Goal: Task Accomplishment & Management: Use online tool/utility

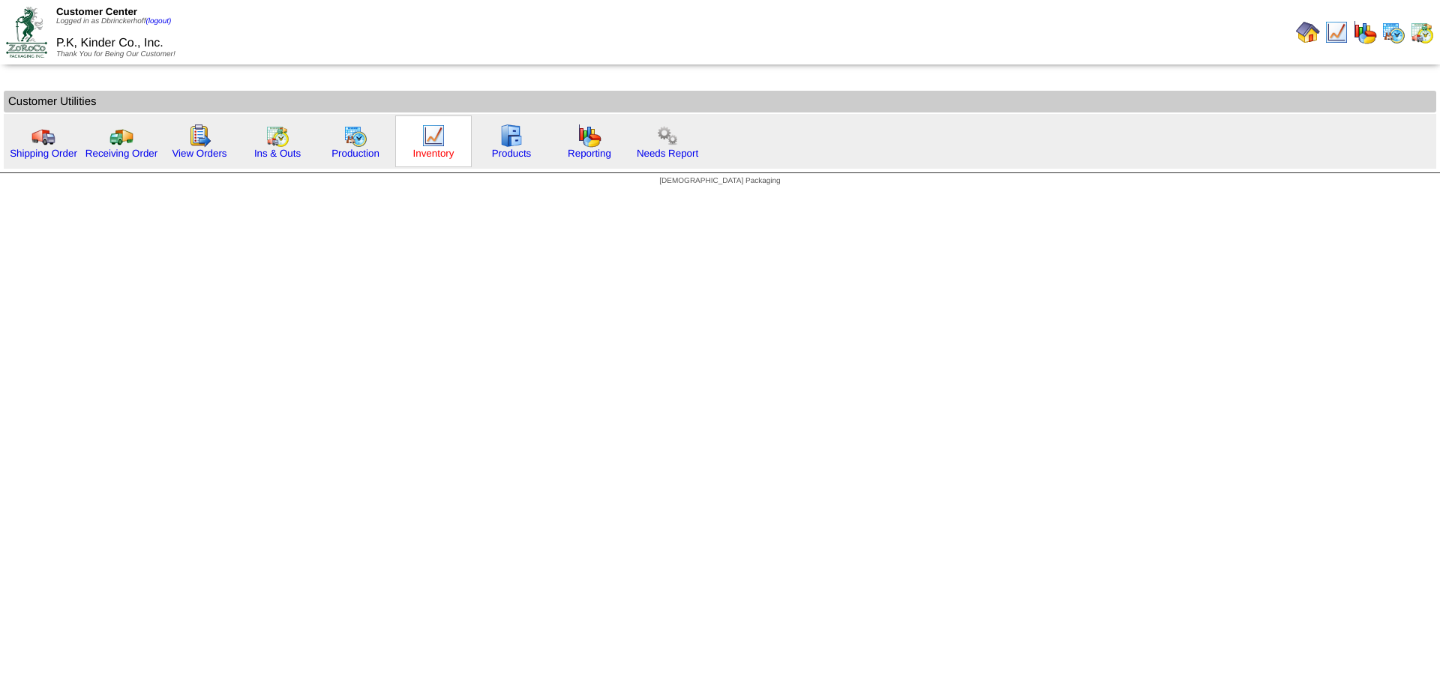
click at [424, 154] on link "Inventory" at bounding box center [433, 153] width 41 height 11
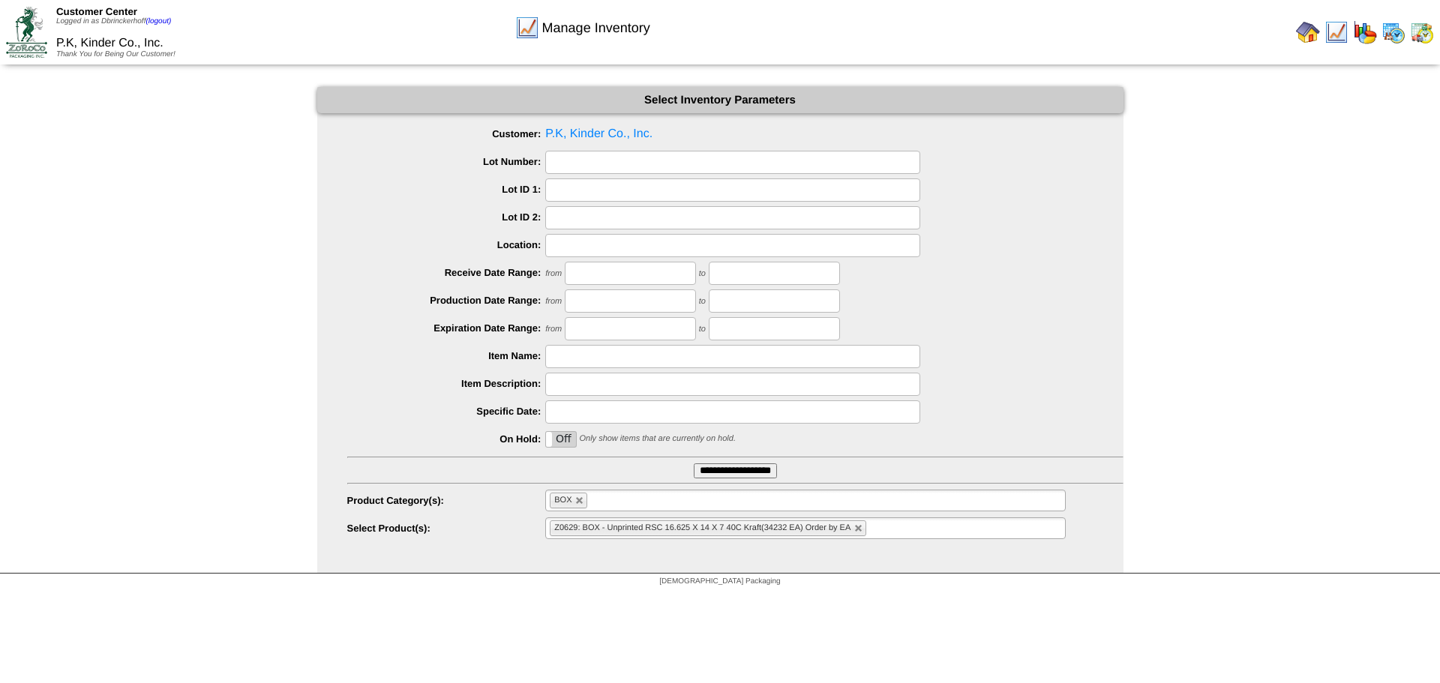
click at [614, 499] on ul "BOX" at bounding box center [805, 501] width 520 height 22
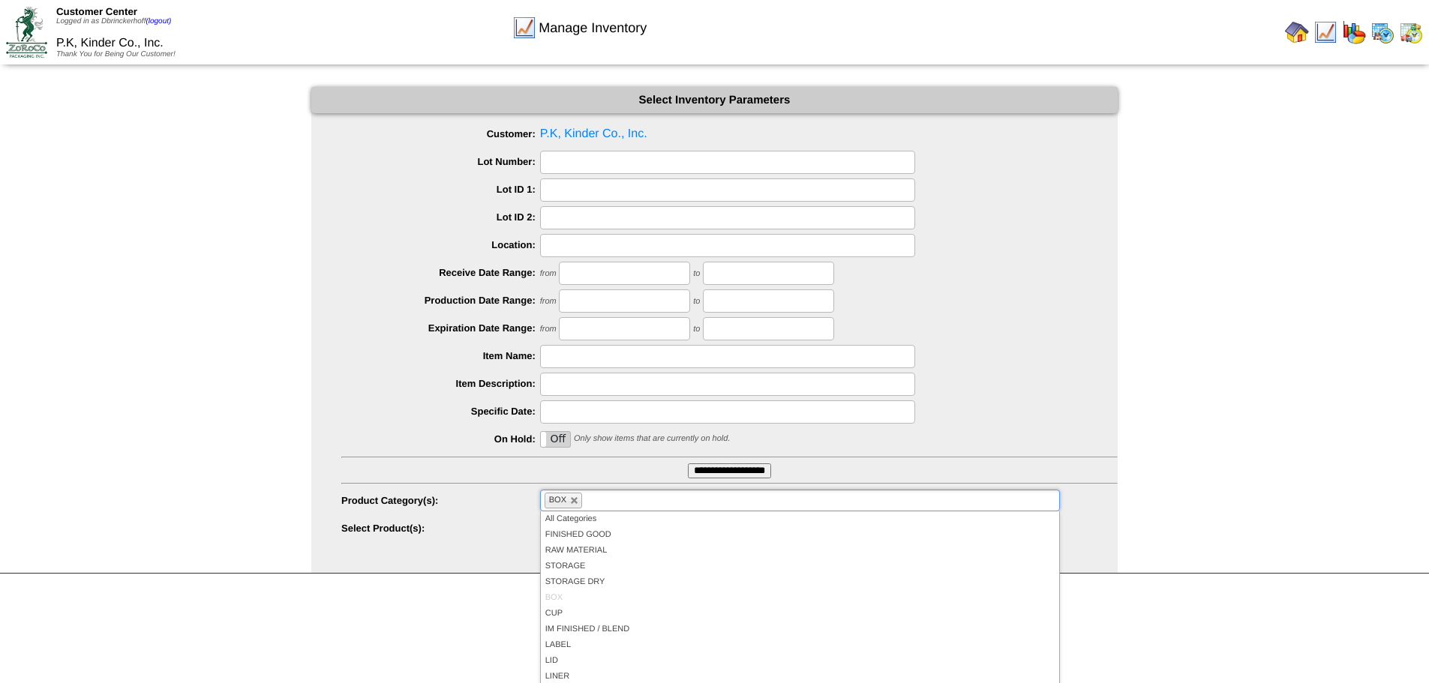
scroll to position [88, 0]
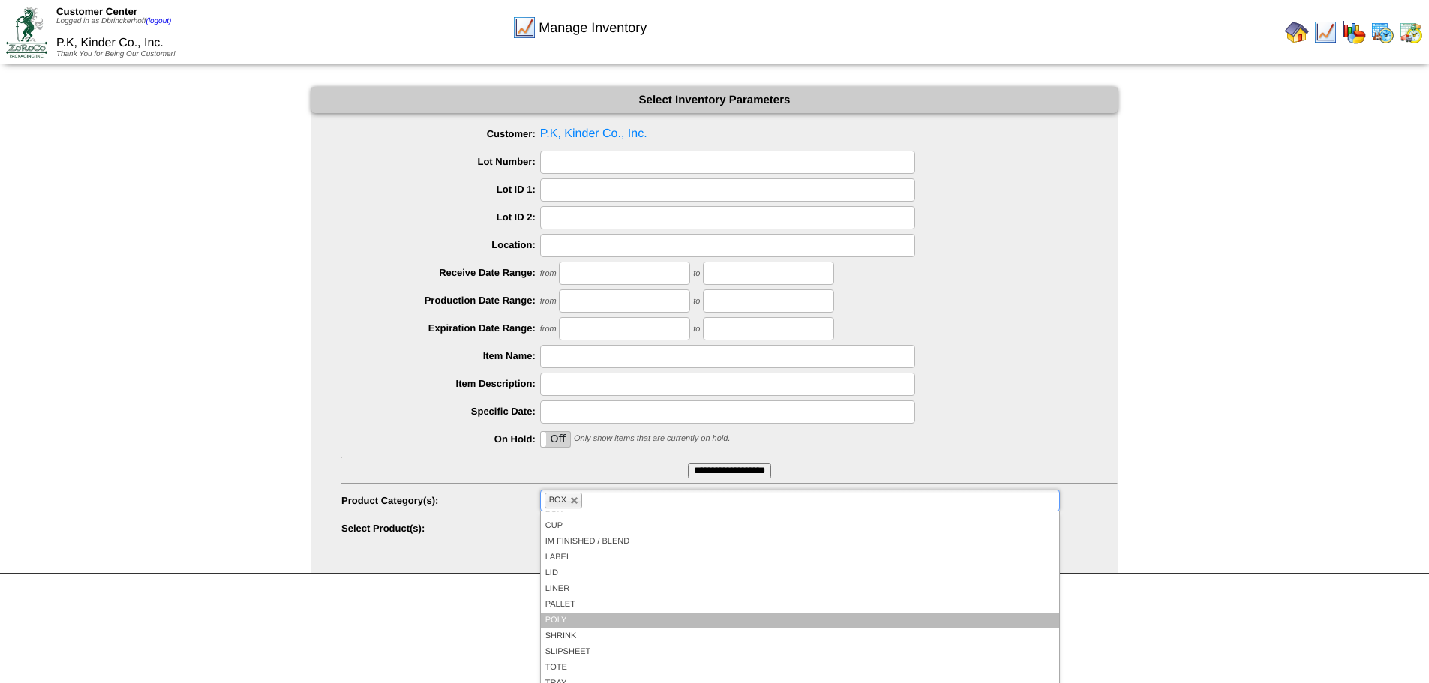
click at [568, 623] on li "POLY" at bounding box center [800, 621] width 518 height 16
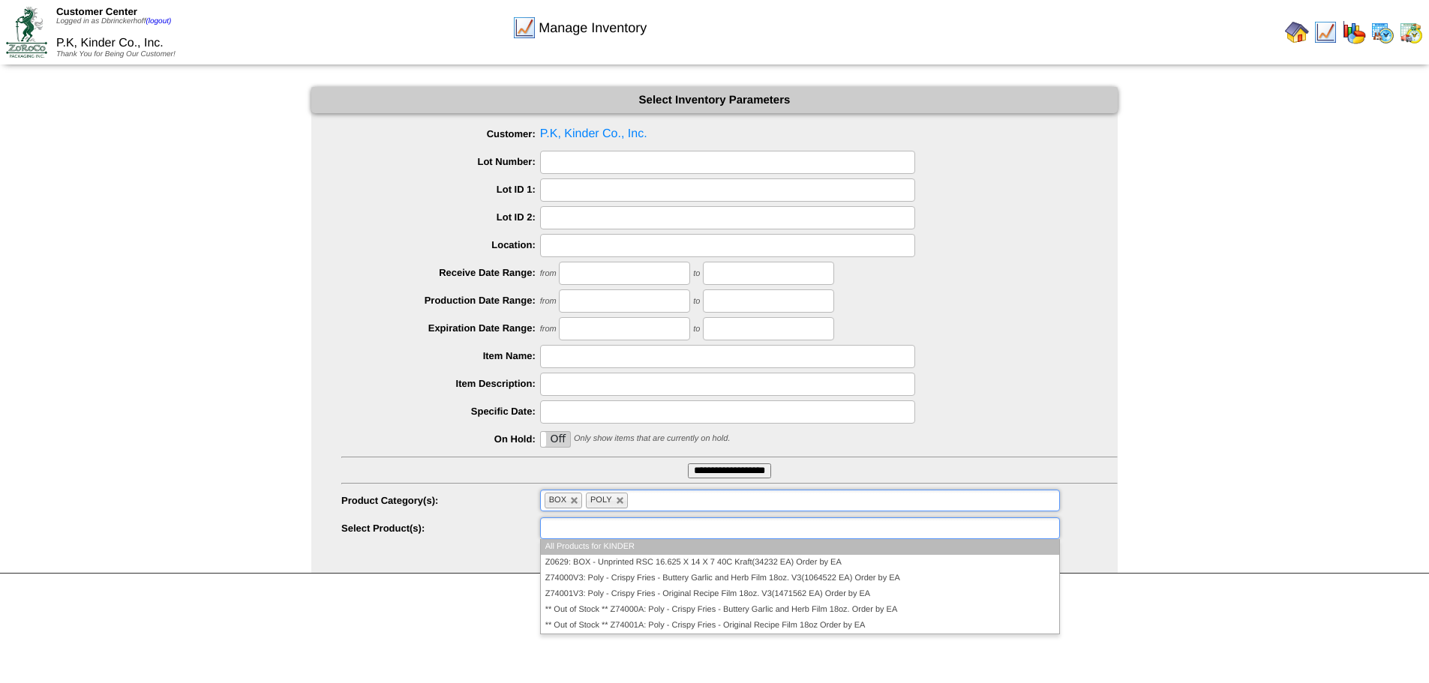
click at [649, 534] on ul at bounding box center [800, 528] width 520 height 22
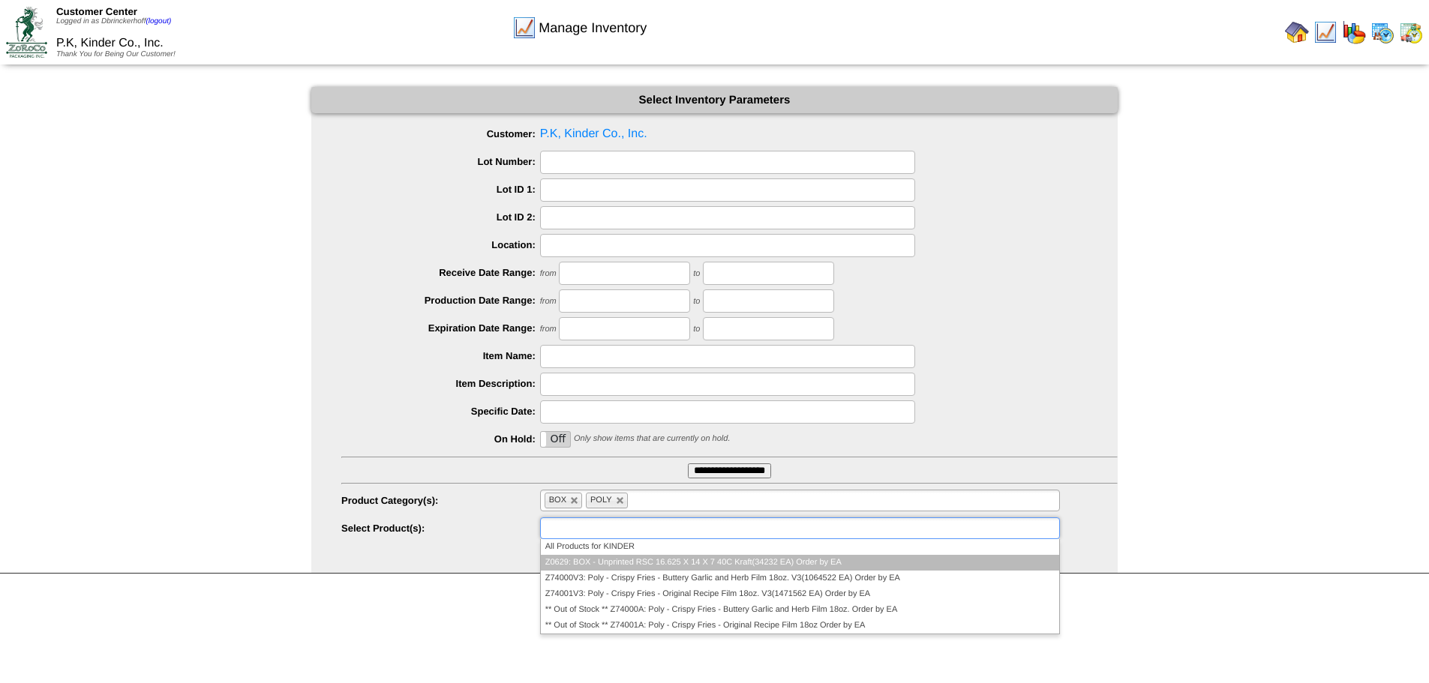
click at [665, 562] on li "Z0629: BOX - Unprinted RSC 16.625 X 14 X 7 40C Kraft(34232 EA) Order by EA" at bounding box center [800, 563] width 518 height 16
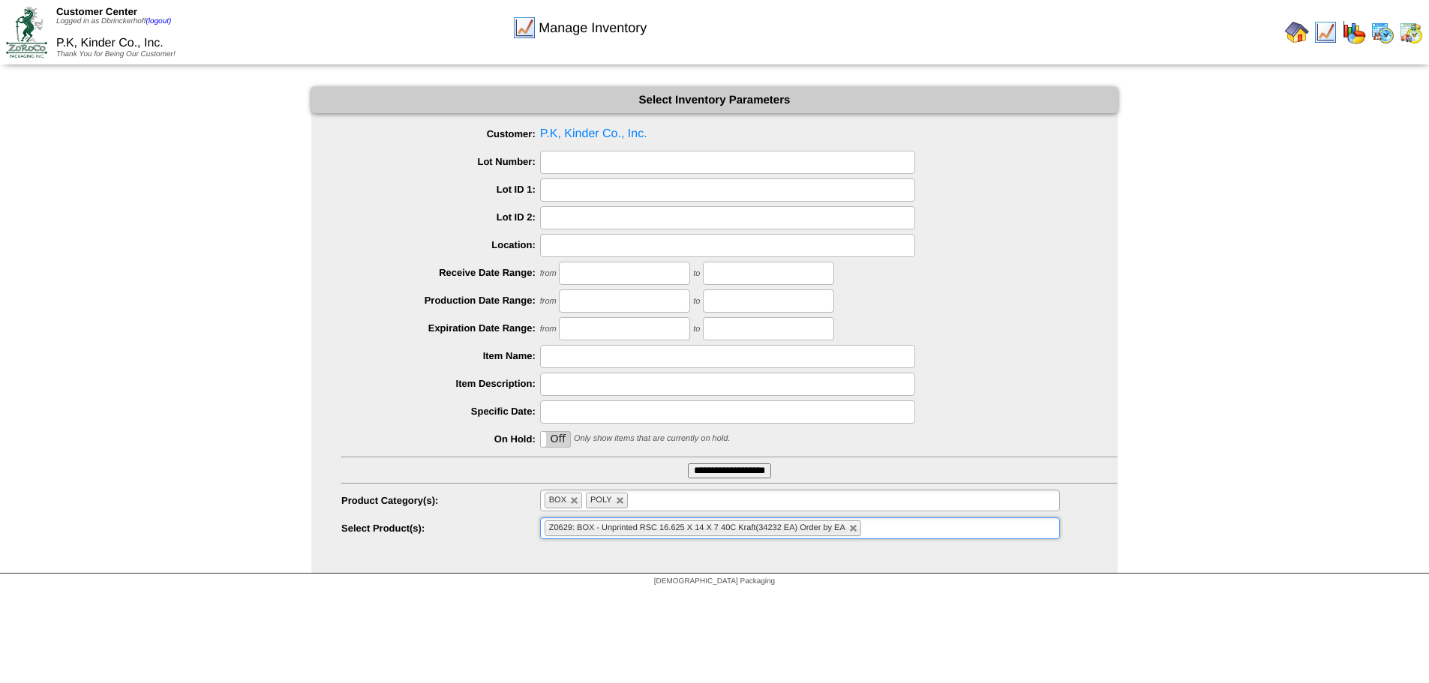
click at [920, 535] on ul "Z0629: BOX - Unprinted RSC 16.625 X 14 X 7 40C Kraft(34232 EA) Order by EA" at bounding box center [800, 528] width 520 height 22
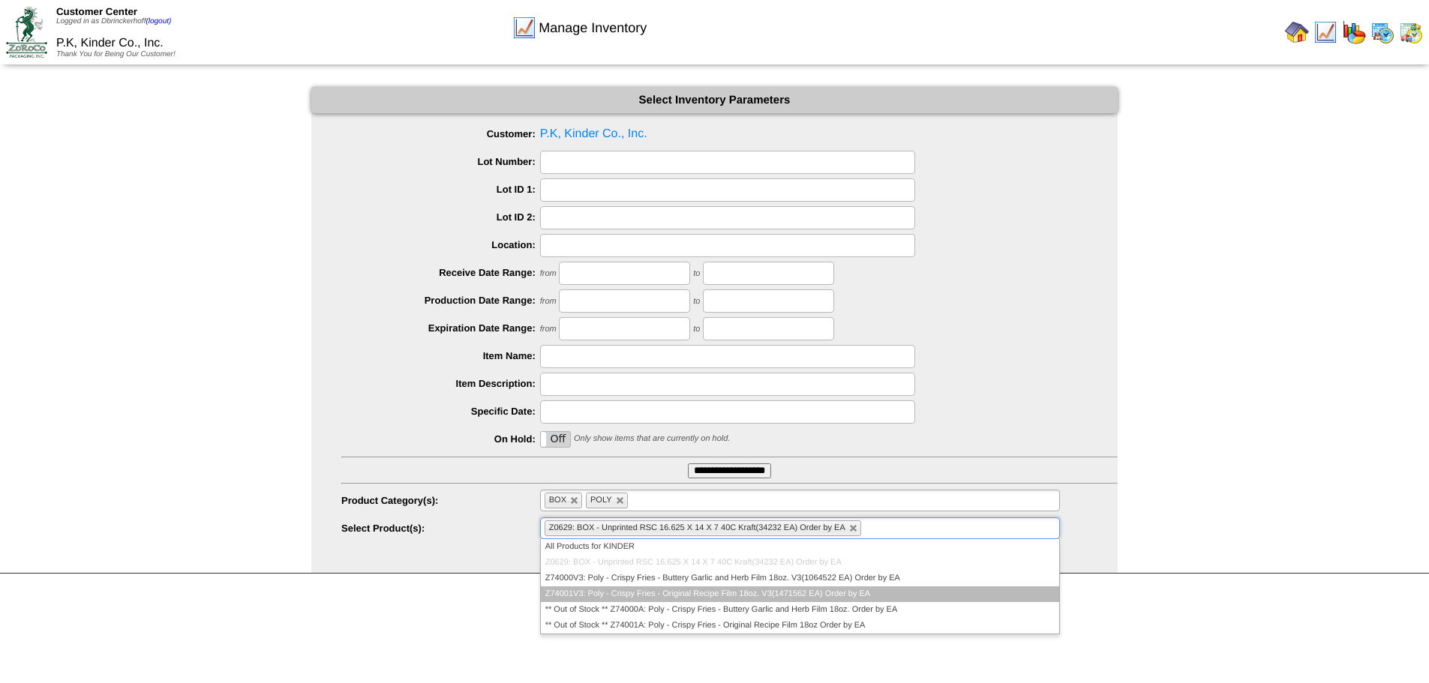
click at [729, 589] on li "Z74001V3: Poly - Crispy Fries - Original Recipe Film 18oz. V3(1471562 EA) Order…" at bounding box center [800, 594] width 518 height 16
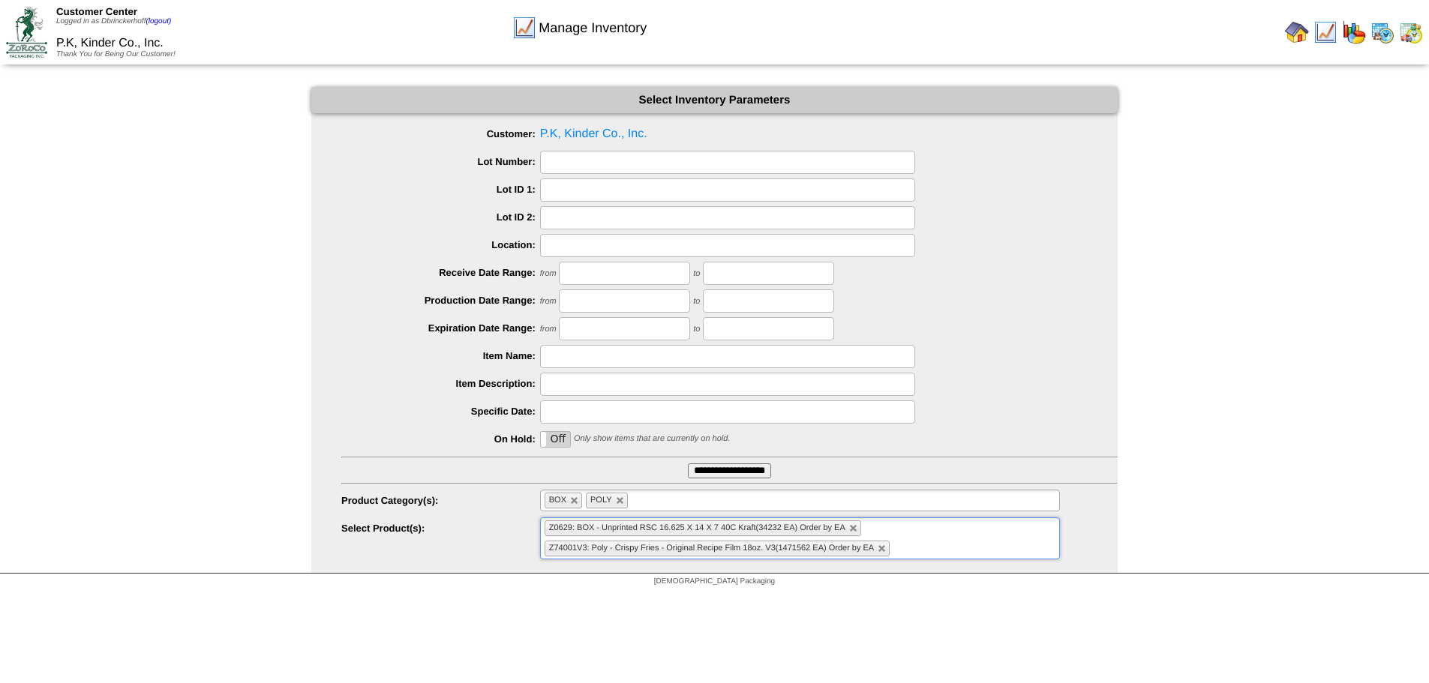
click at [929, 550] on ul "Z0629: BOX - Unprinted RSC 16.625 X 14 X 7 40C Kraft(34232 EA) Order by EA Z740…" at bounding box center [800, 538] width 520 height 42
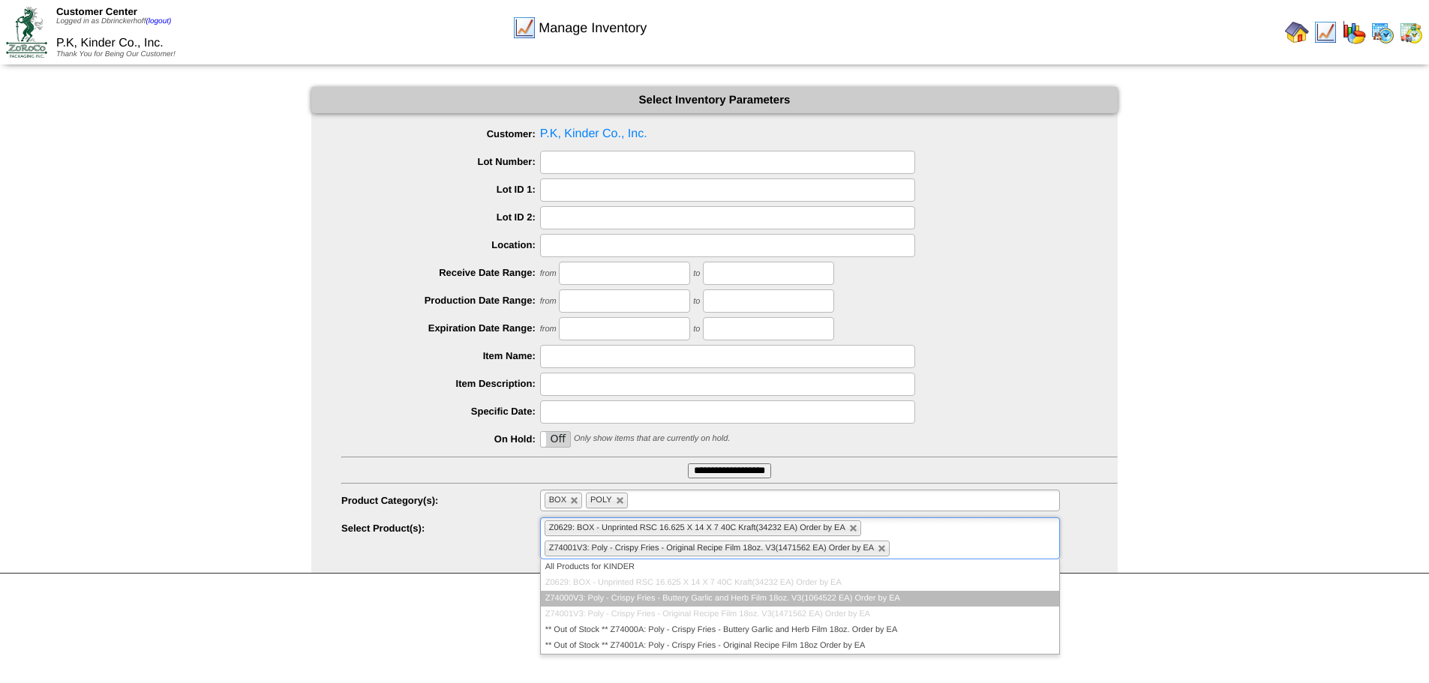
click at [759, 602] on li "Z74000V3: Poly - Crispy Fries - Buttery Garlic and Herb Film 18oz. V3(1064522 E…" at bounding box center [800, 599] width 518 height 16
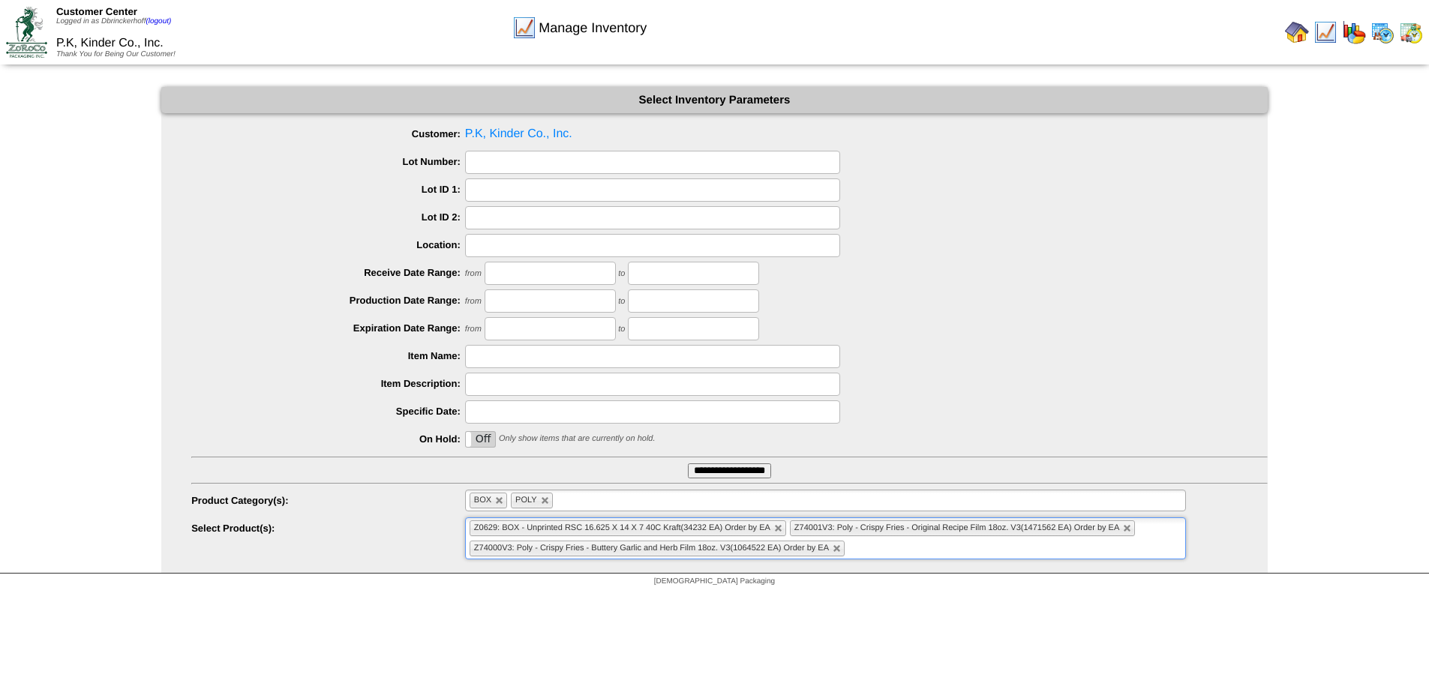
click at [737, 464] on input "**********" at bounding box center [729, 470] width 83 height 15
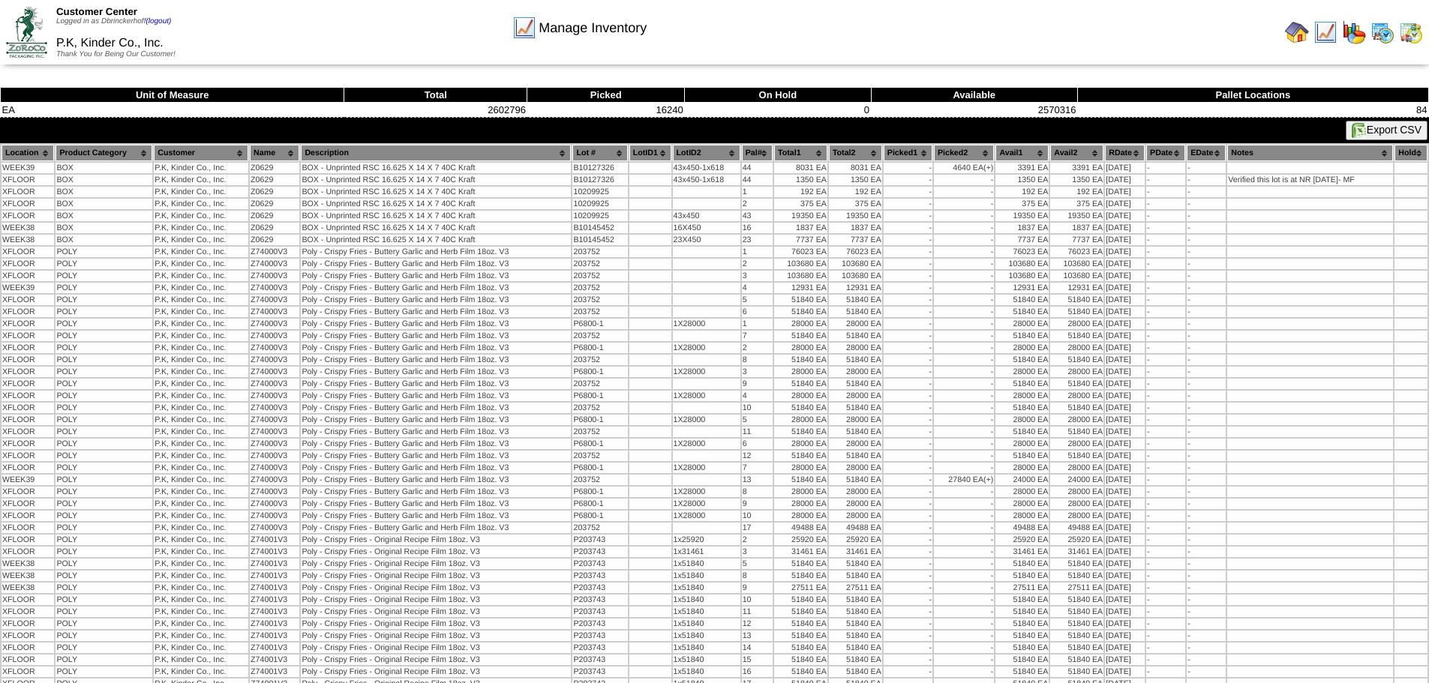
click at [1396, 126] on button "Export CSV" at bounding box center [1386, 130] width 82 height 19
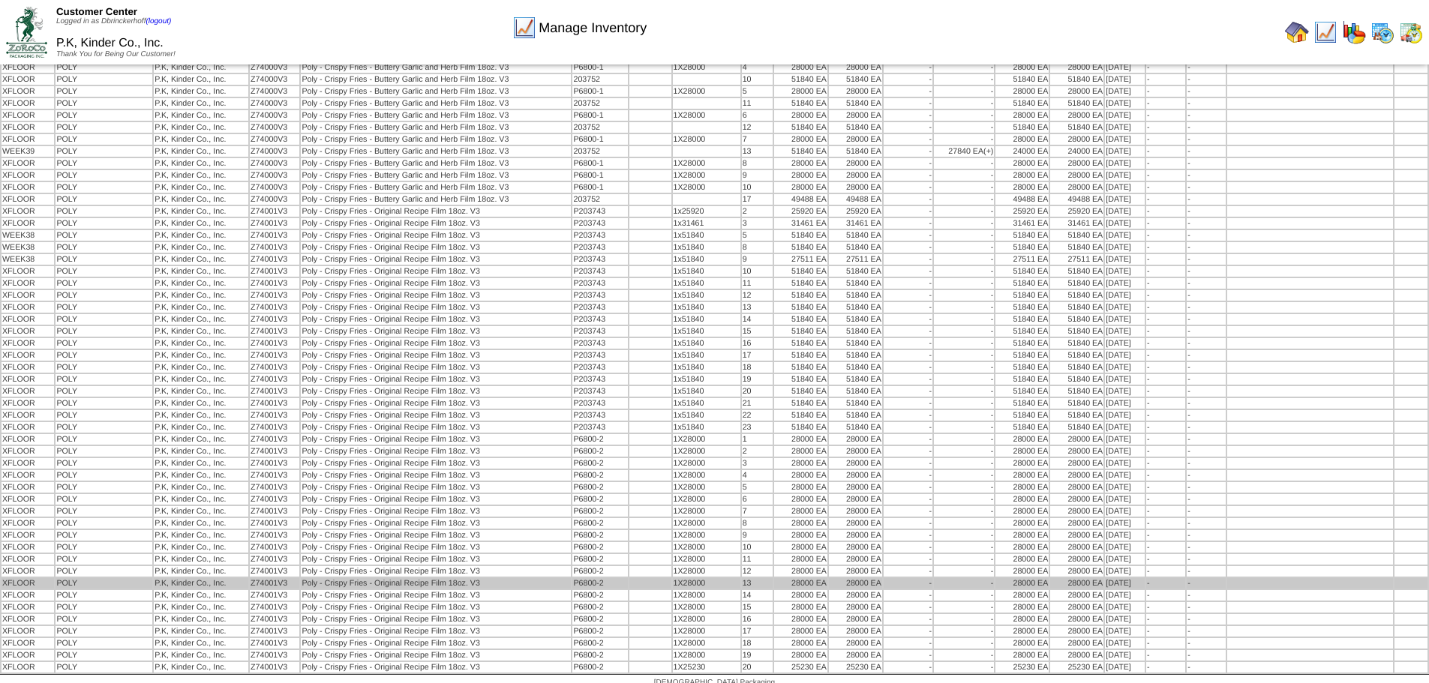
scroll to position [340, 0]
